Goal: Transaction & Acquisition: Obtain resource

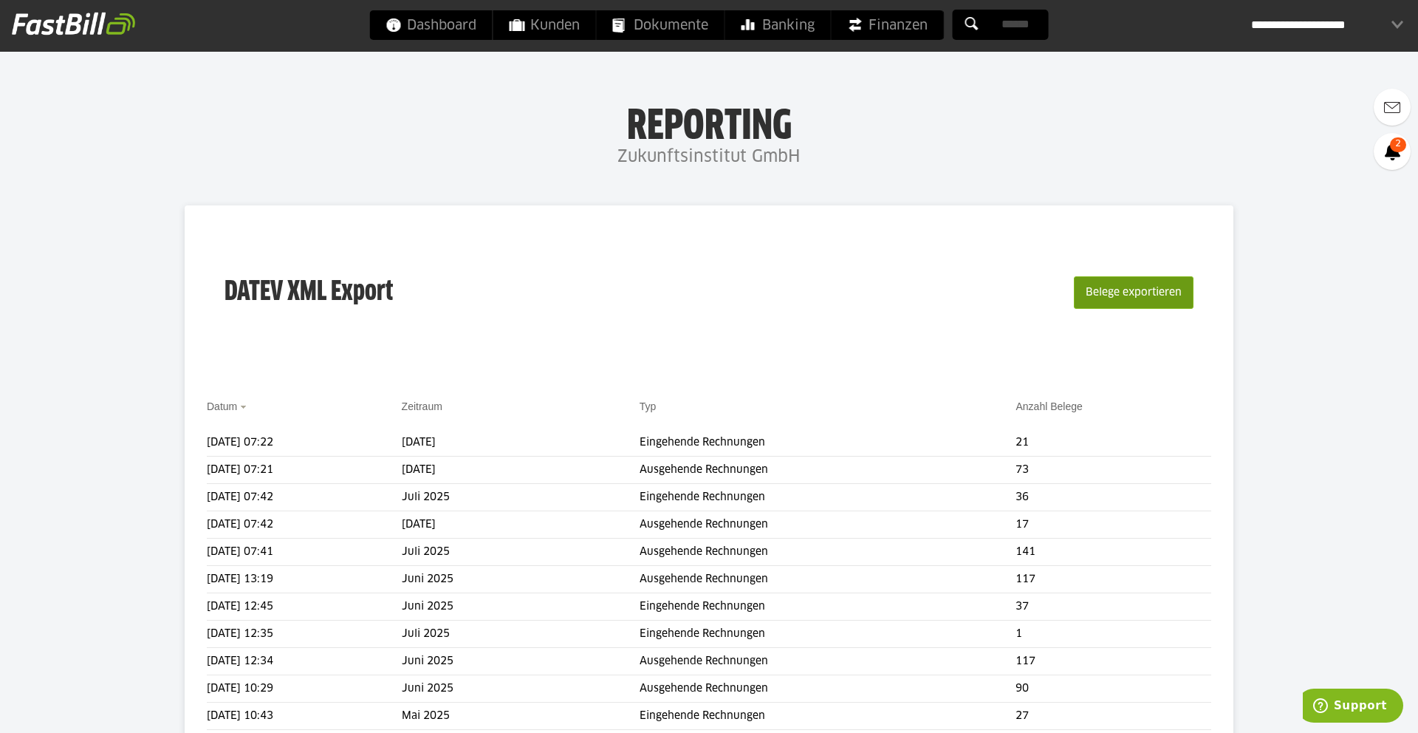
click at [1174, 298] on button "Belege exportieren" at bounding box center [1134, 292] width 120 height 33
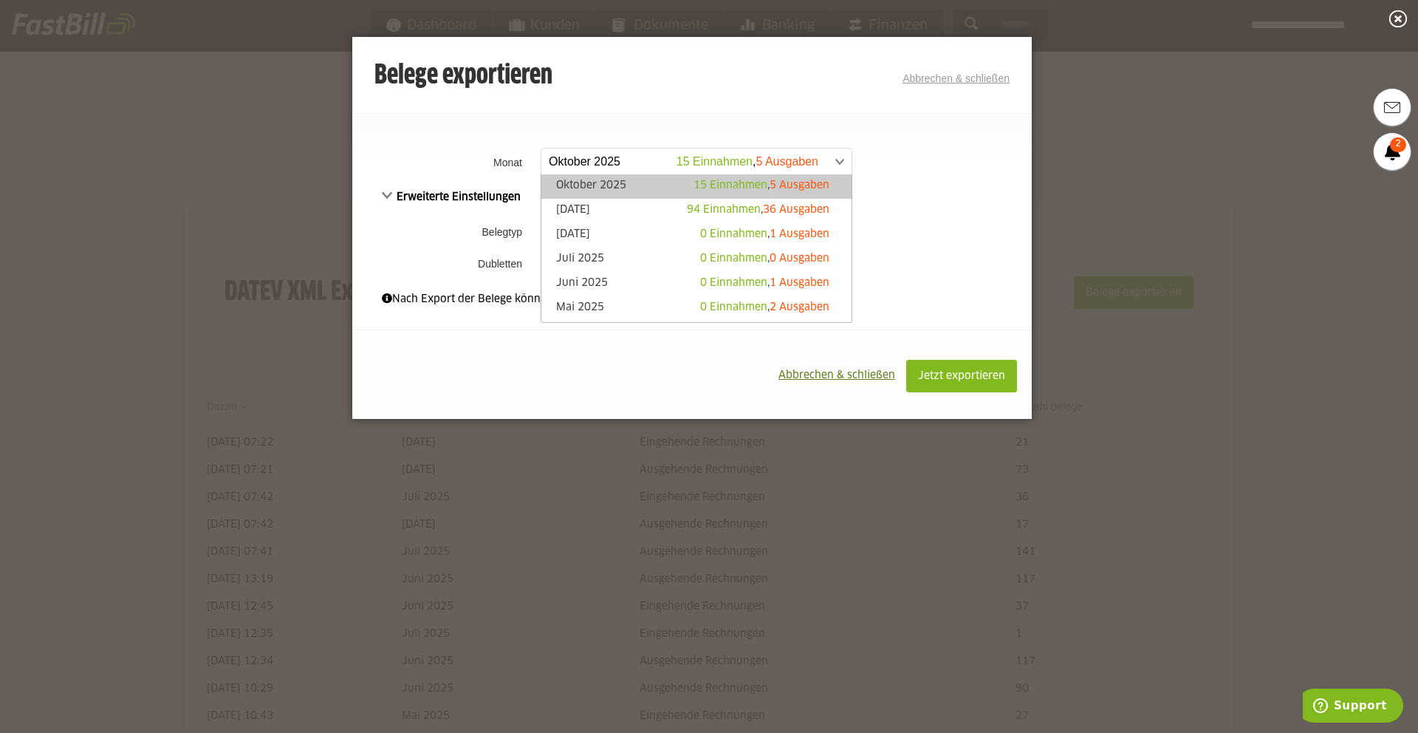
click at [660, 167] on span at bounding box center [689, 161] width 310 height 27
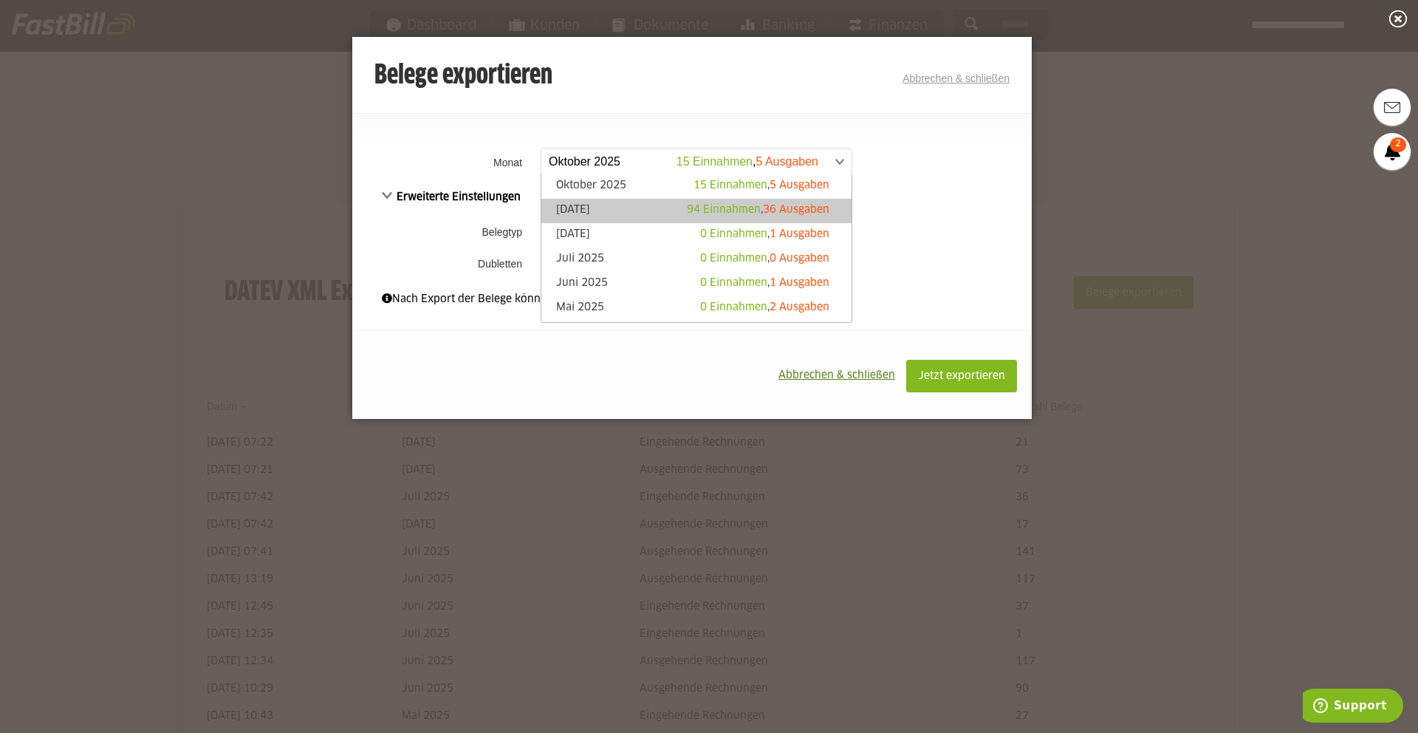
click at [622, 204] on link "September 2025 94 Einnahmen , 36 Ausgaben" at bounding box center [696, 210] width 295 height 17
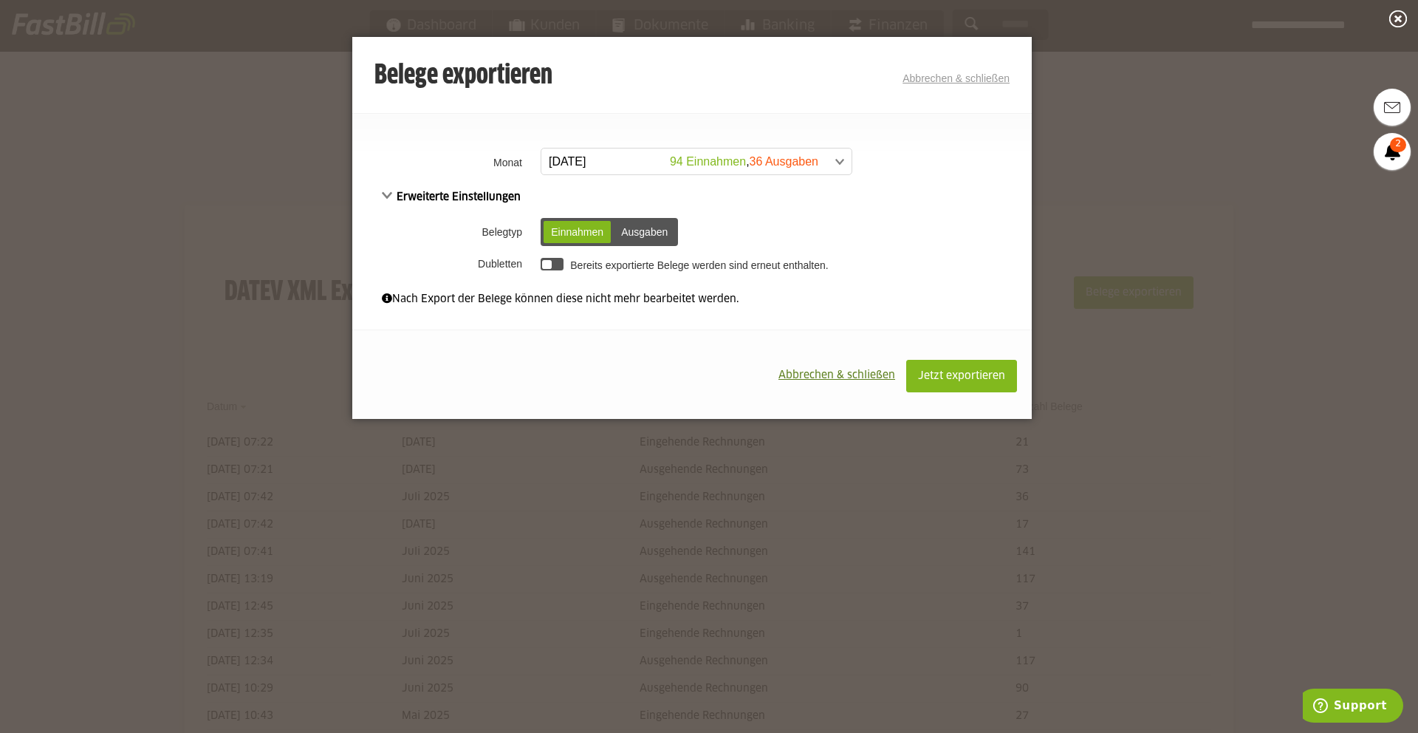
click at [550, 264] on div at bounding box center [547, 265] width 10 height 10
click at [964, 380] on span "Jetzt exportieren" at bounding box center [961, 376] width 87 height 10
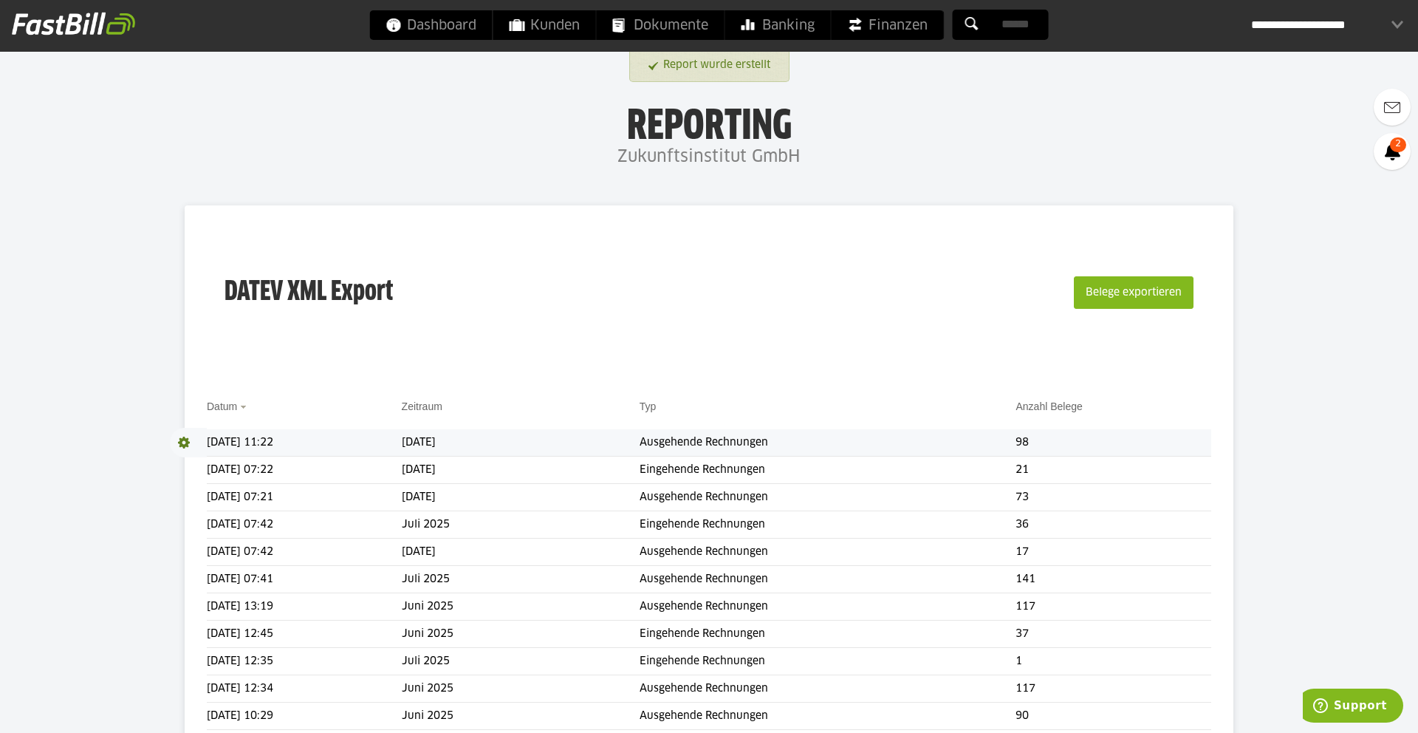
click at [183, 441] on span at bounding box center [188, 443] width 37 height 30
click at [198, 466] on link "Download" at bounding box center [209, 462] width 79 height 17
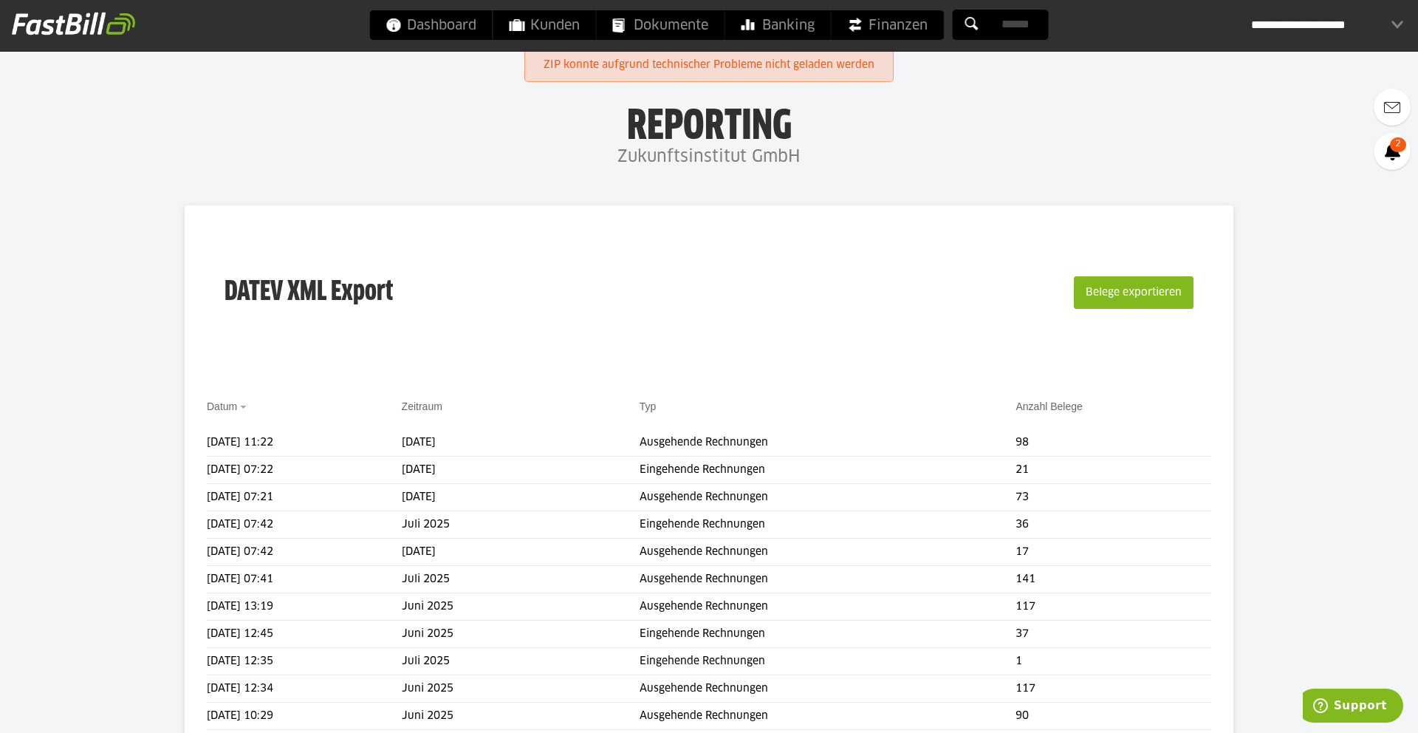
scroll to position [4, 0]
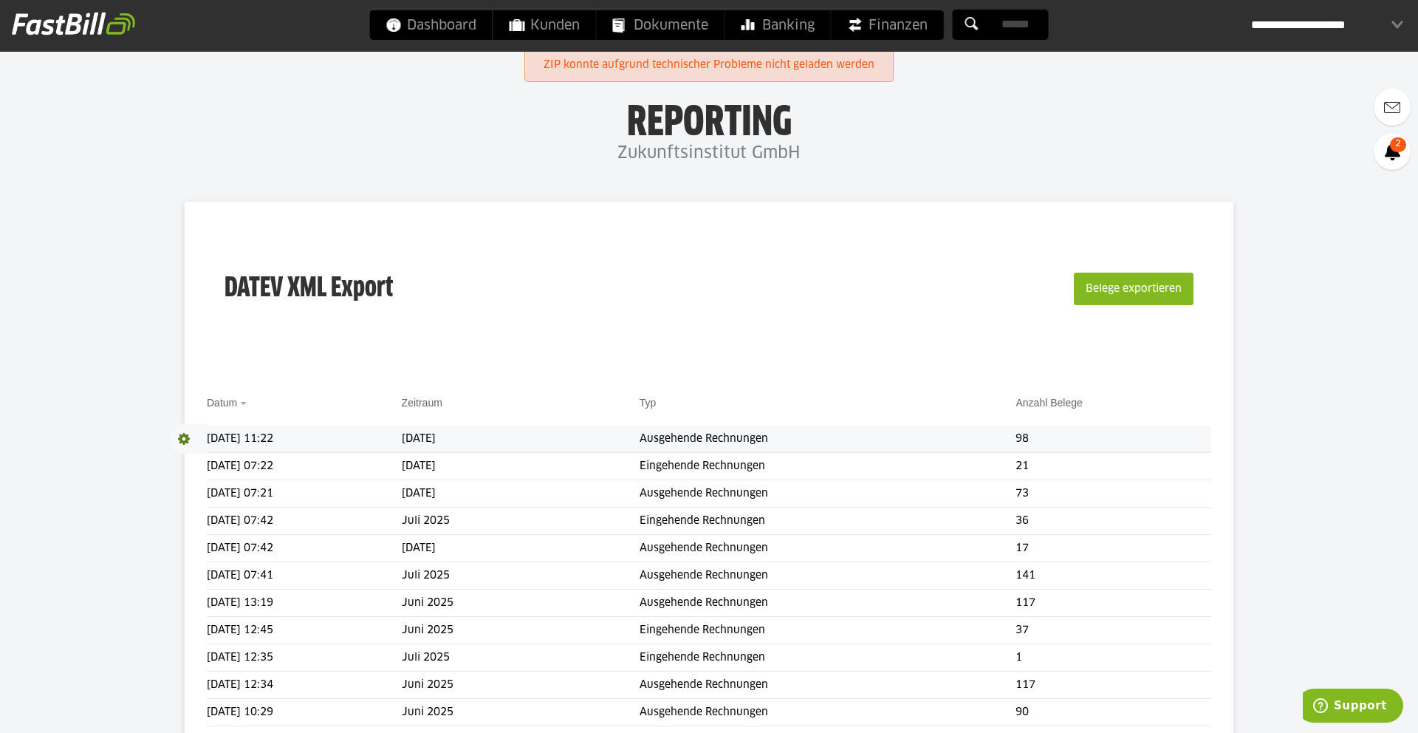
click at [185, 441] on span at bounding box center [188, 439] width 37 height 30
click at [196, 457] on link "Download" at bounding box center [209, 458] width 79 height 17
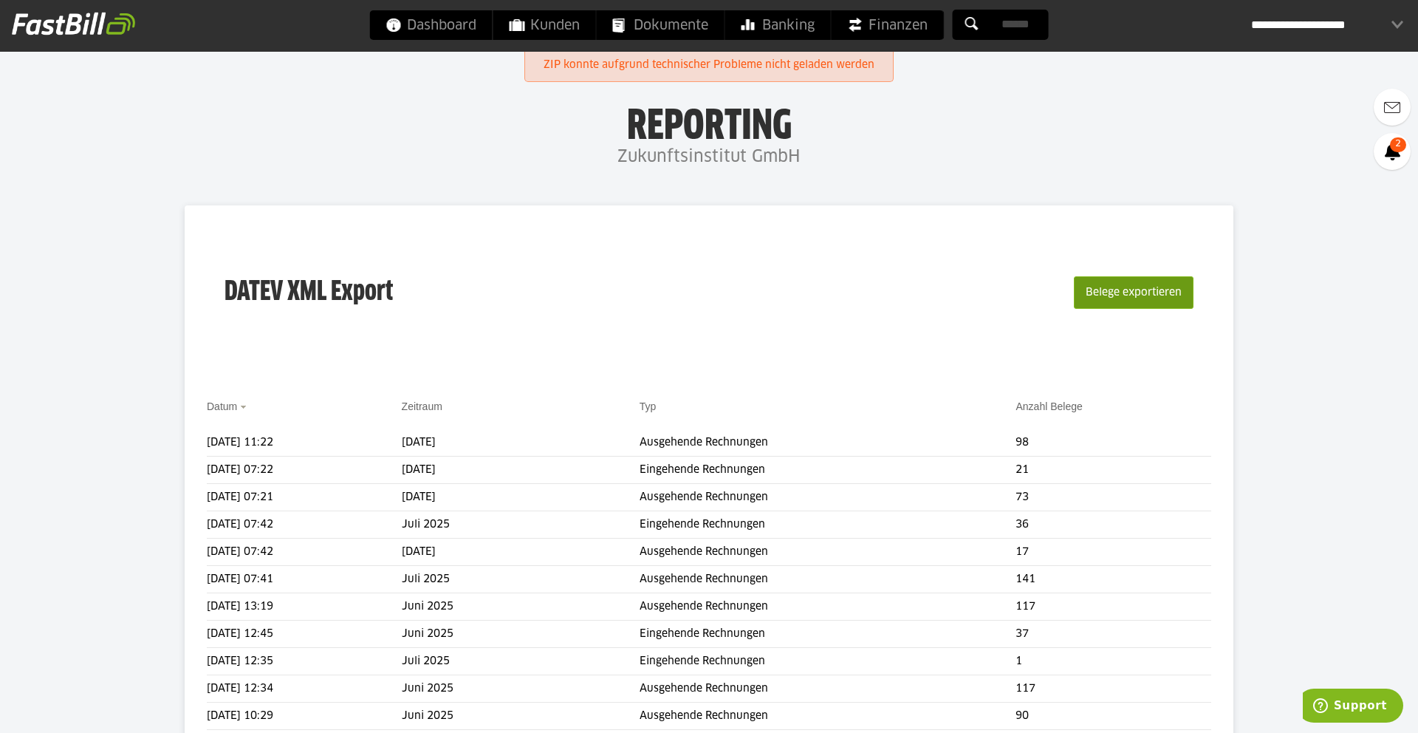
click at [1094, 295] on button "Belege exportieren" at bounding box center [1134, 292] width 120 height 33
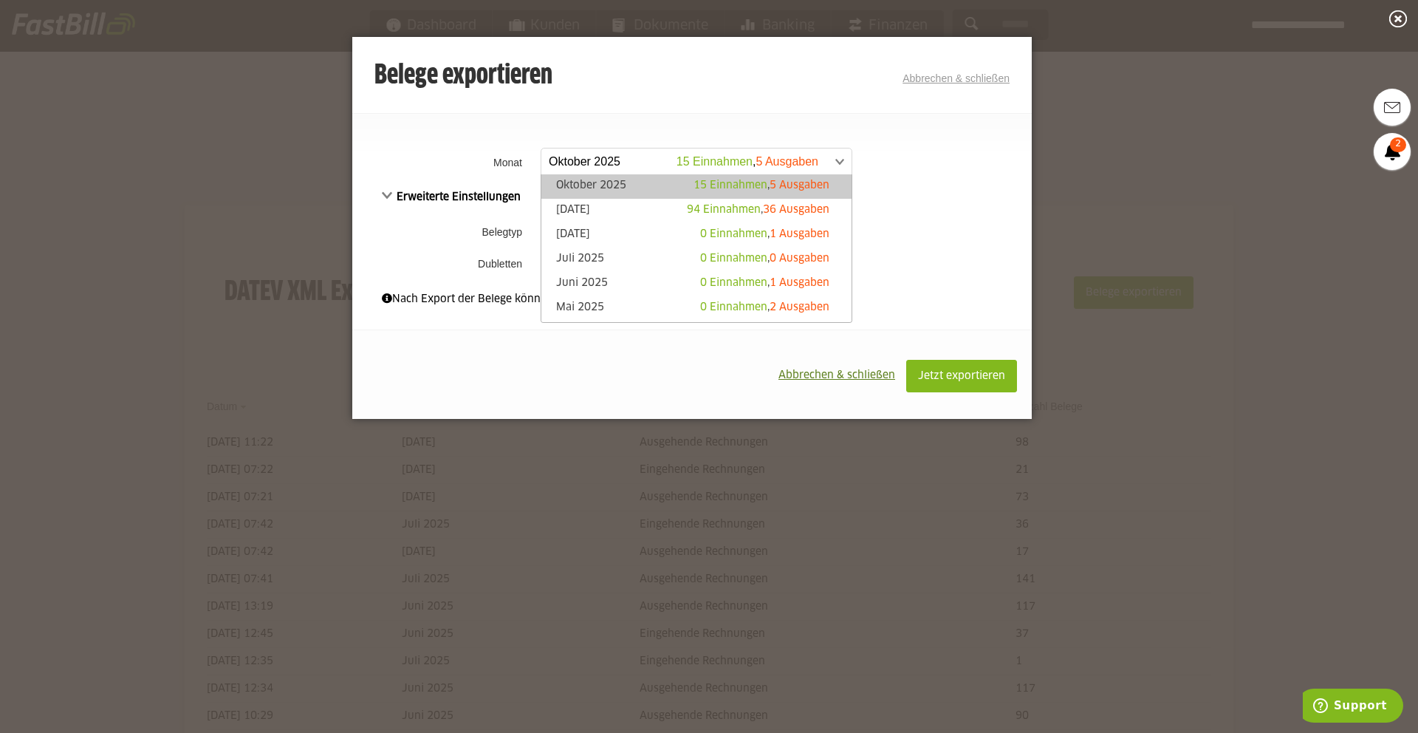
click at [722, 165] on span at bounding box center [689, 161] width 310 height 27
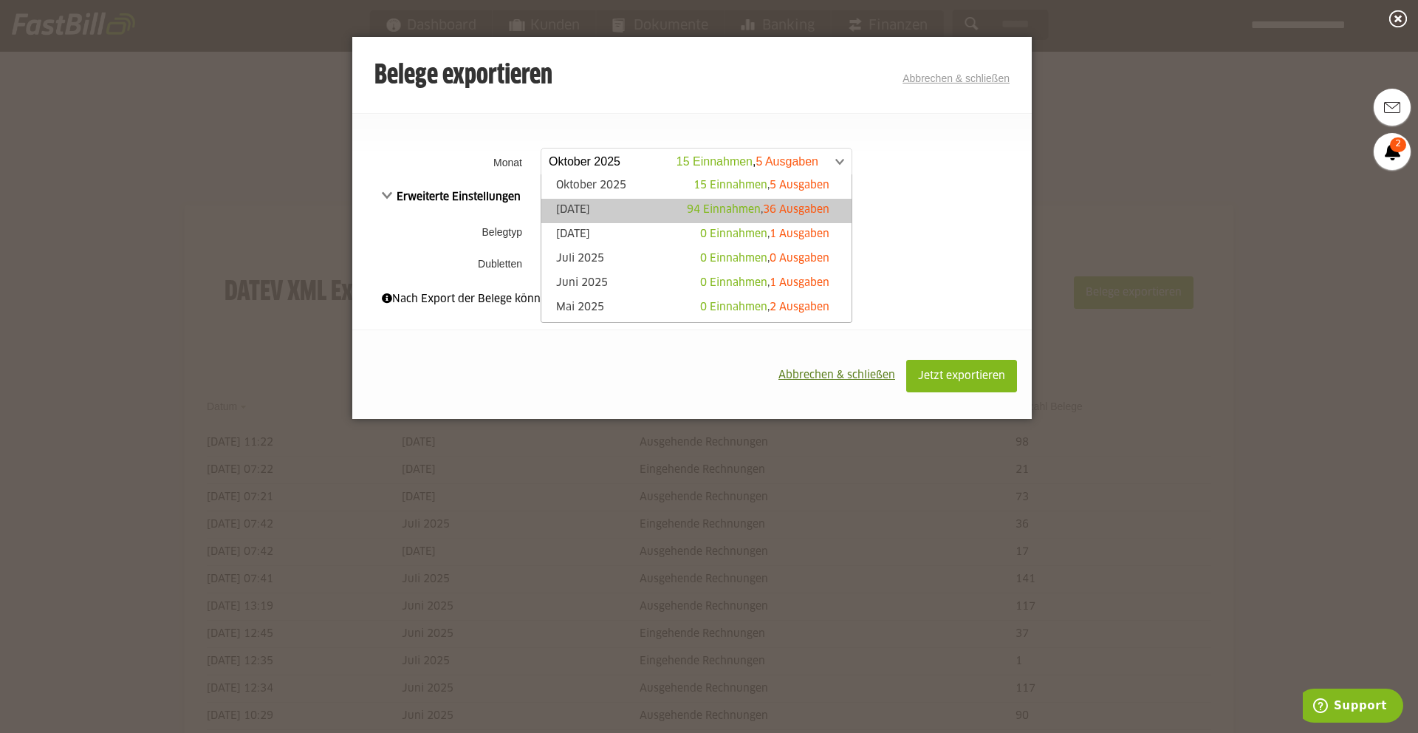
click at [690, 208] on span "94 Einnahmen" at bounding box center [724, 210] width 74 height 10
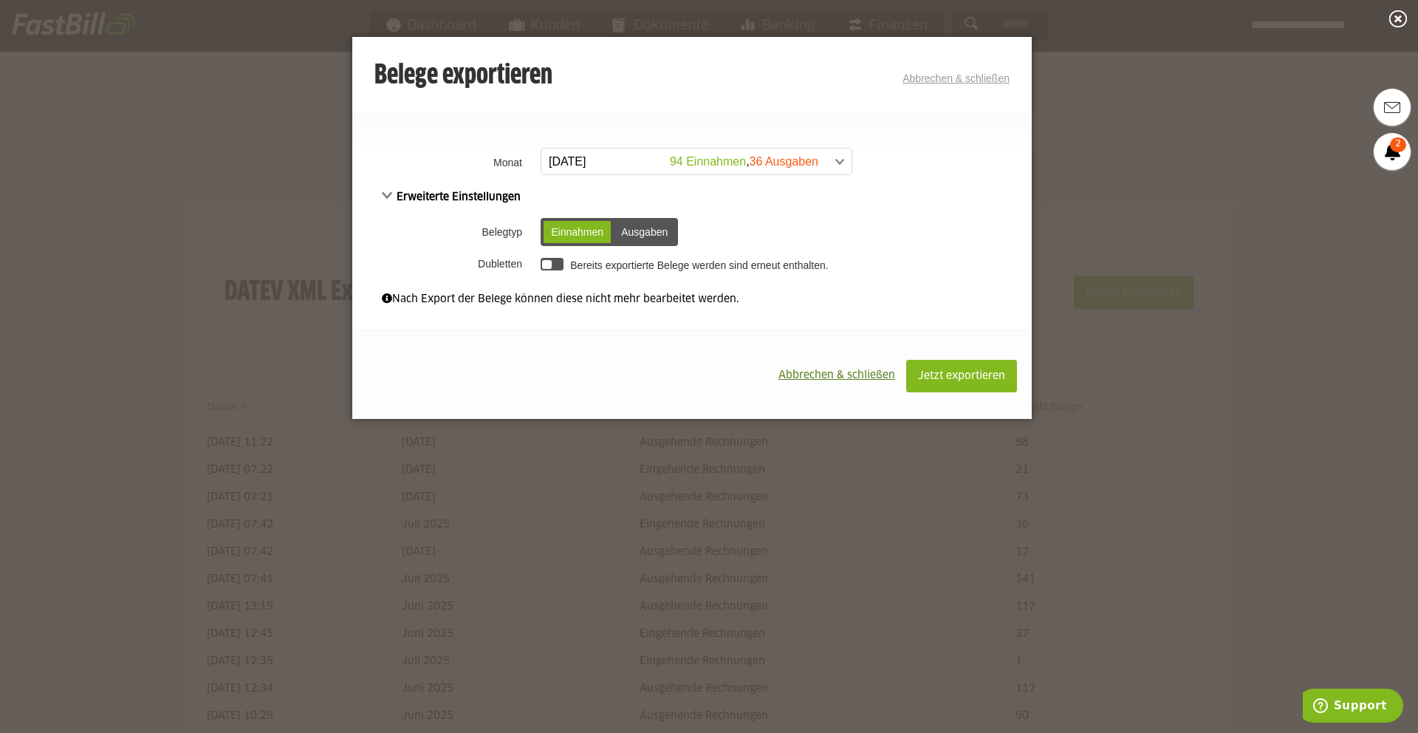
click at [649, 227] on div "Ausgaben" at bounding box center [644, 232] width 61 height 22
click at [558, 262] on div at bounding box center [552, 264] width 23 height 13
click at [947, 377] on span "Jetzt exportieren" at bounding box center [961, 376] width 87 height 10
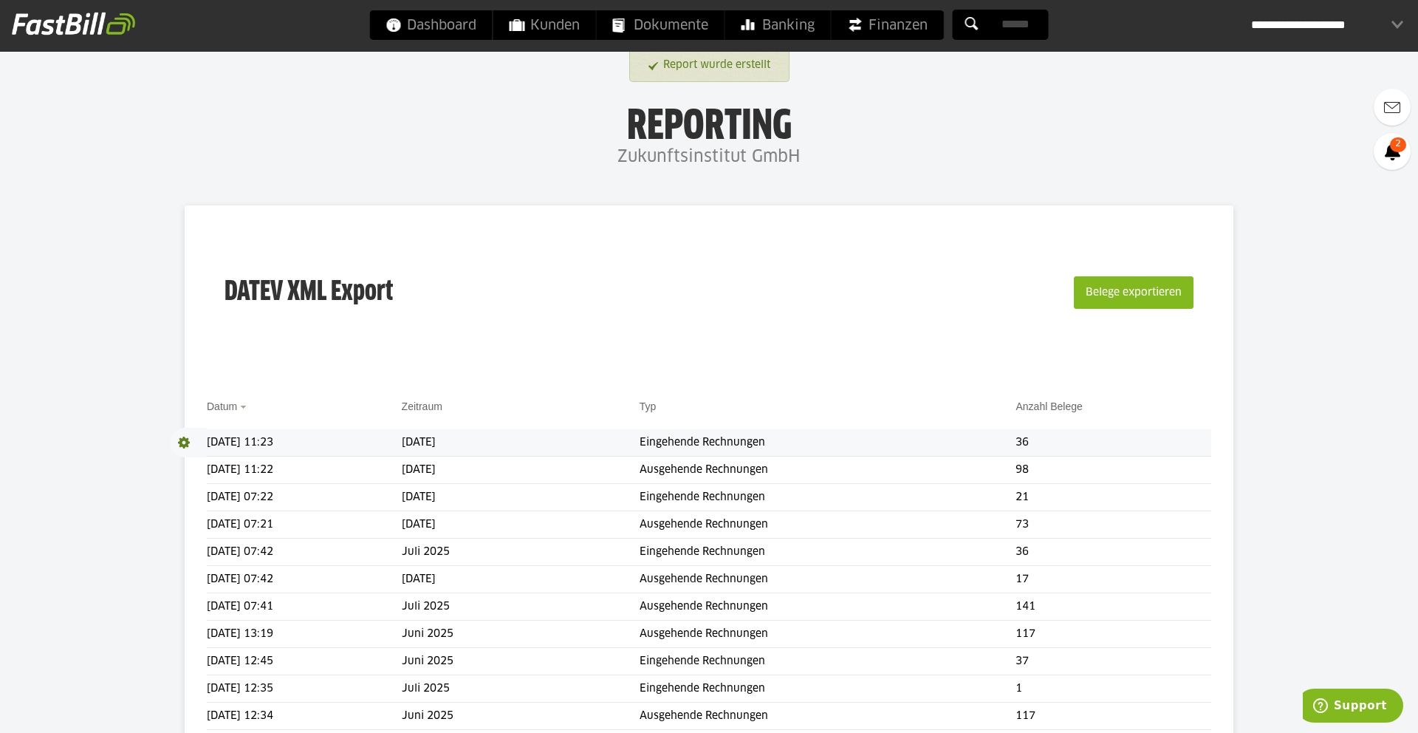
click at [189, 440] on span at bounding box center [188, 443] width 37 height 30
click at [202, 465] on link "Download" at bounding box center [209, 462] width 79 height 17
click at [188, 472] on span at bounding box center [188, 470] width 37 height 30
click at [199, 488] on link "Download" at bounding box center [209, 489] width 79 height 17
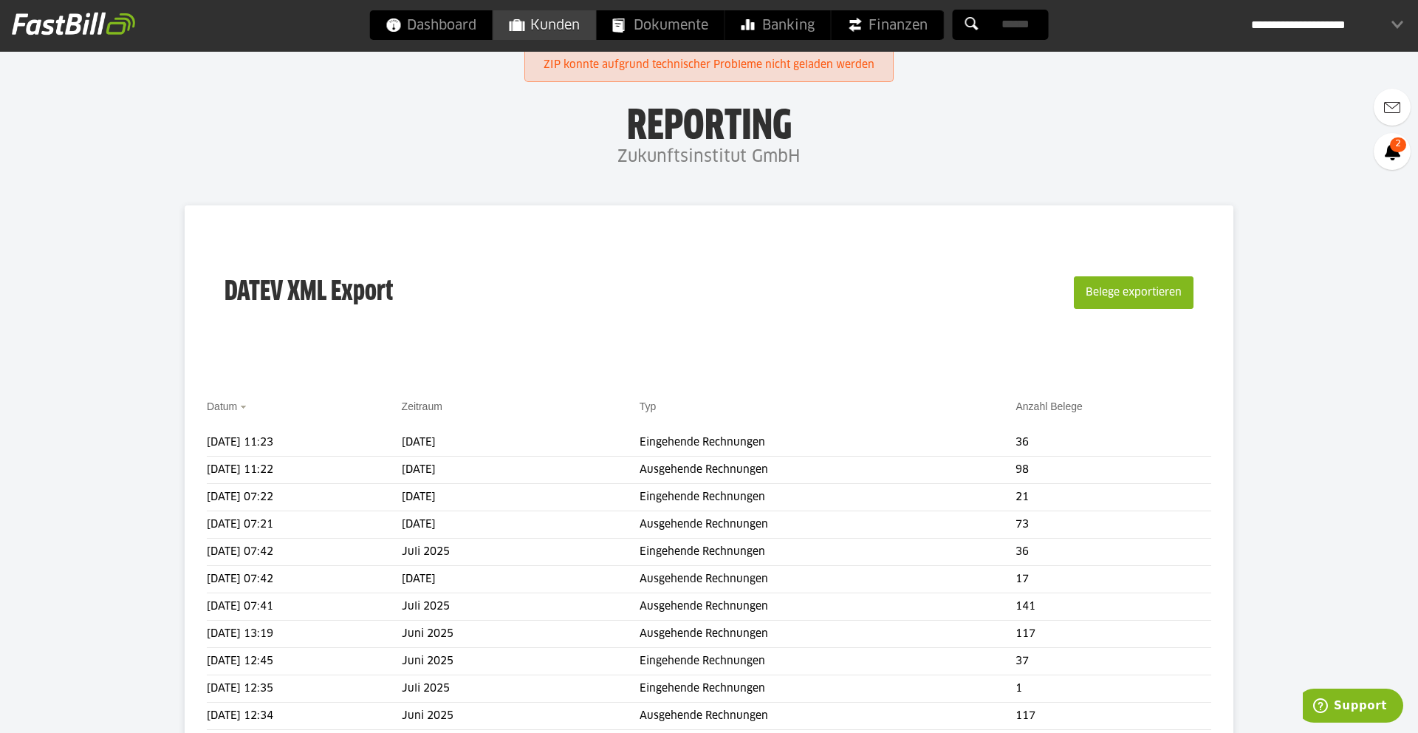
click at [508, 16] on link "Kunden" at bounding box center [544, 25] width 103 height 30
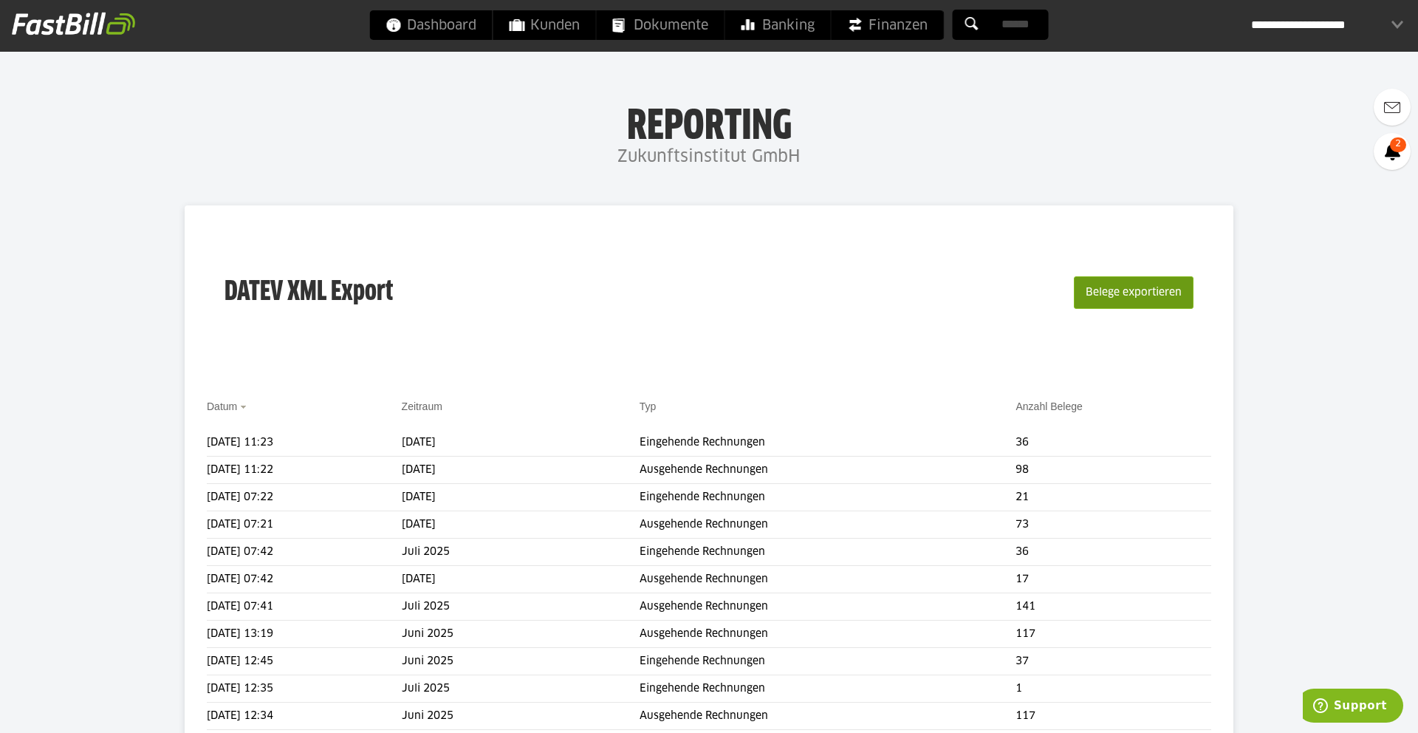
click at [1140, 299] on button "Belege exportieren" at bounding box center [1134, 292] width 120 height 33
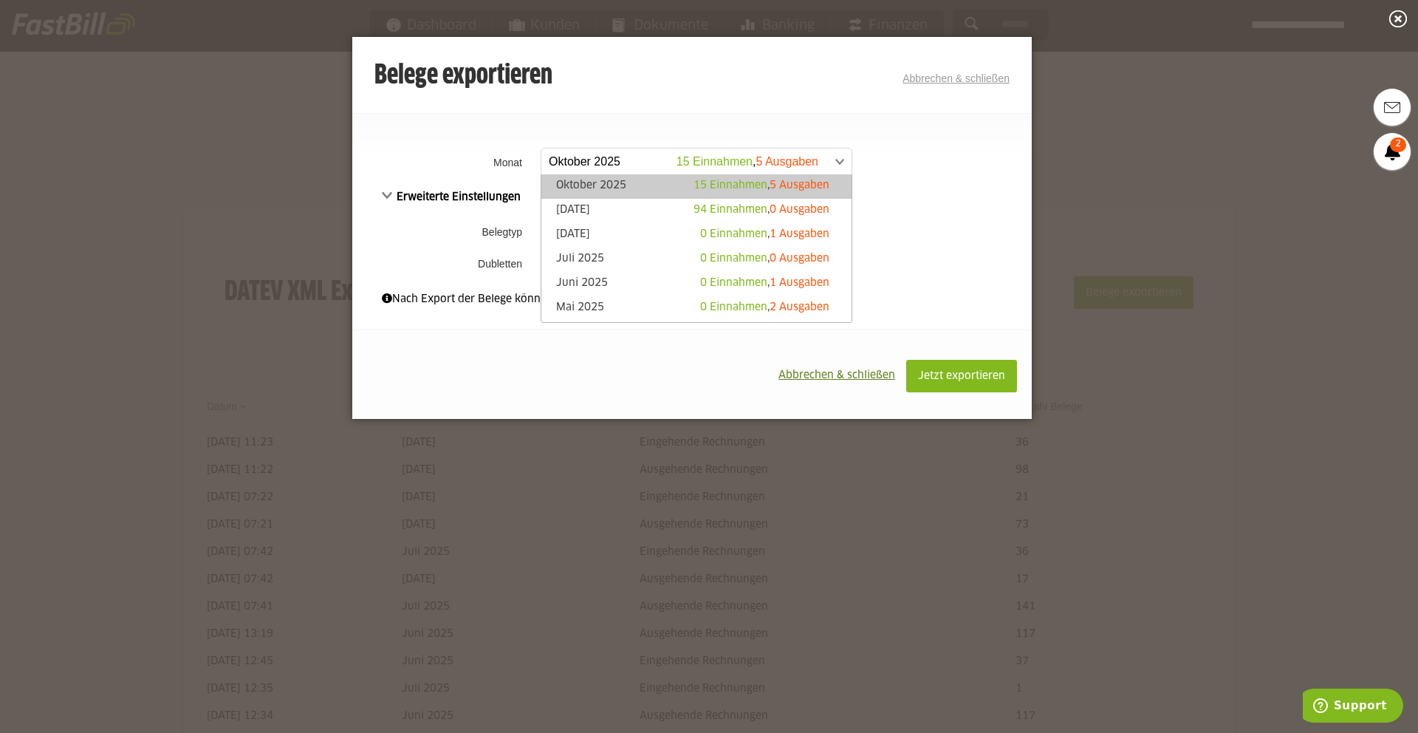
click at [694, 169] on span at bounding box center [689, 161] width 310 height 27
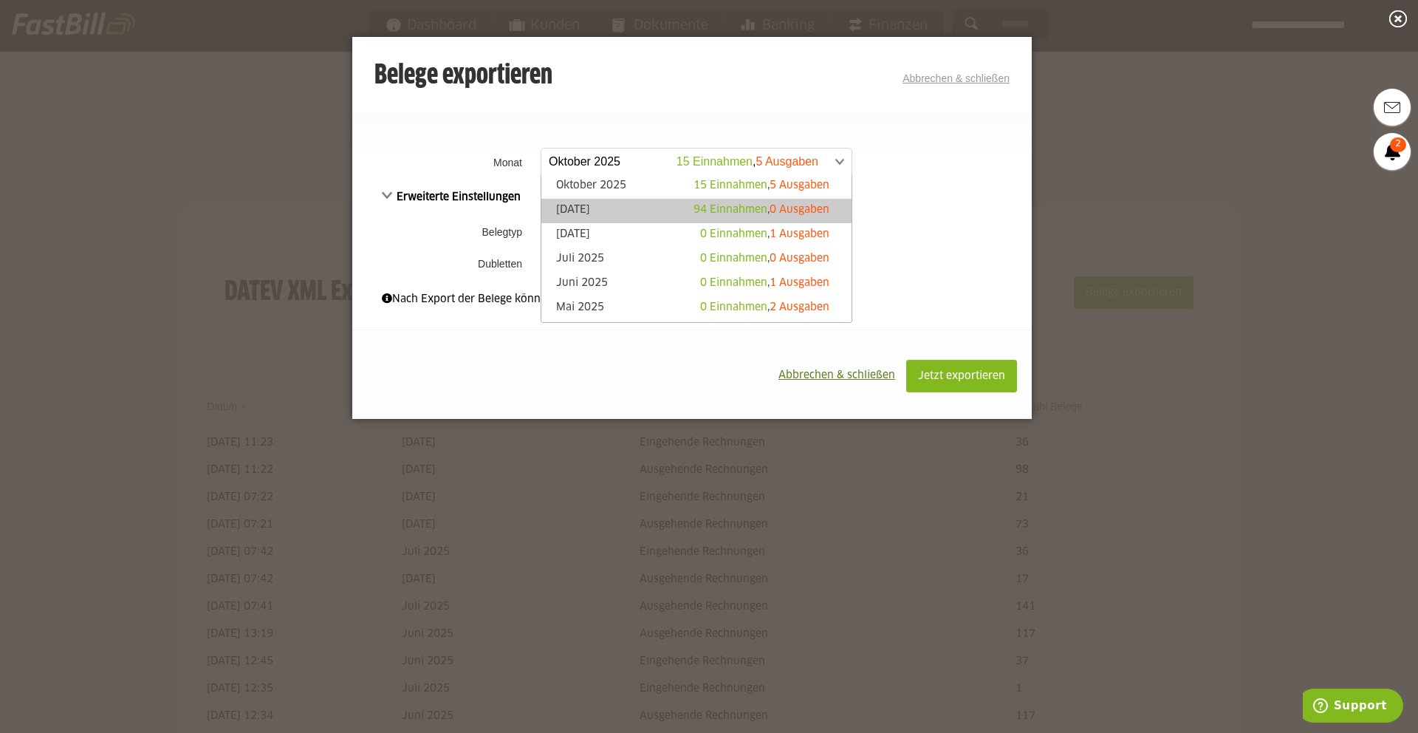
click at [645, 208] on link "September 2025 94 Einnahmen , 0 Ausgaben" at bounding box center [696, 210] width 295 height 17
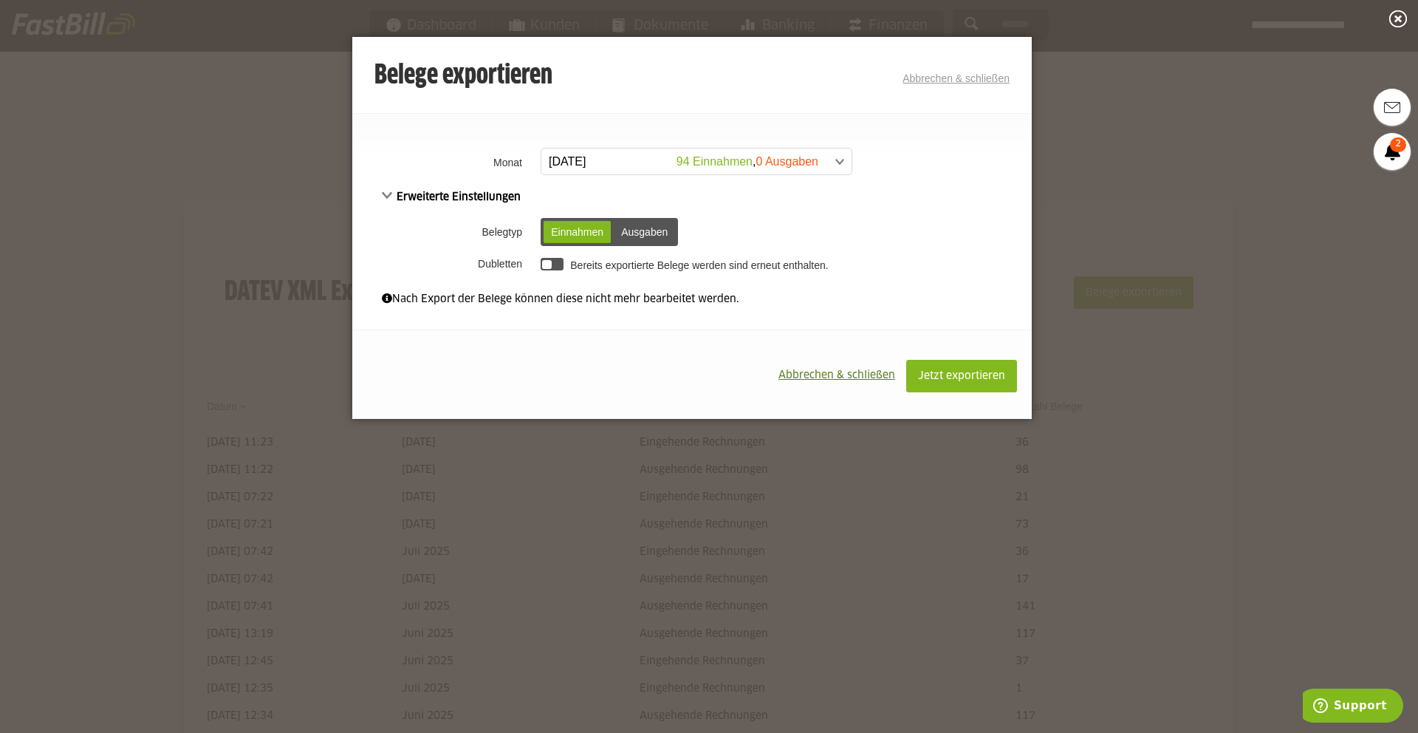
click at [561, 265] on div at bounding box center [552, 264] width 23 height 13
click at [982, 377] on span "Jetzt exportieren" at bounding box center [961, 376] width 87 height 10
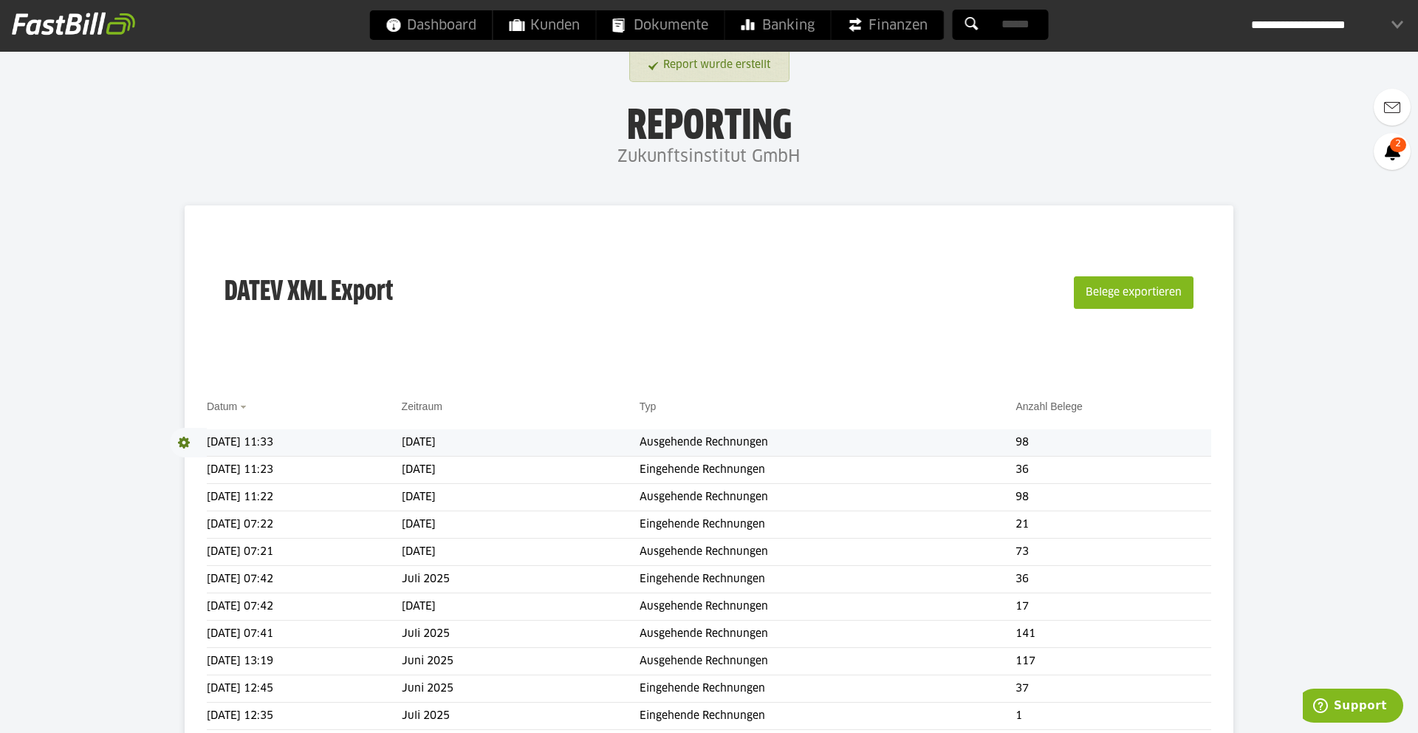
click at [179, 439] on span at bounding box center [188, 443] width 37 height 30
click at [195, 464] on link "Download" at bounding box center [209, 462] width 79 height 17
click at [789, 31] on span "Banking" at bounding box center [778, 25] width 73 height 30
